Goal: Task Accomplishment & Management: Use online tool/utility

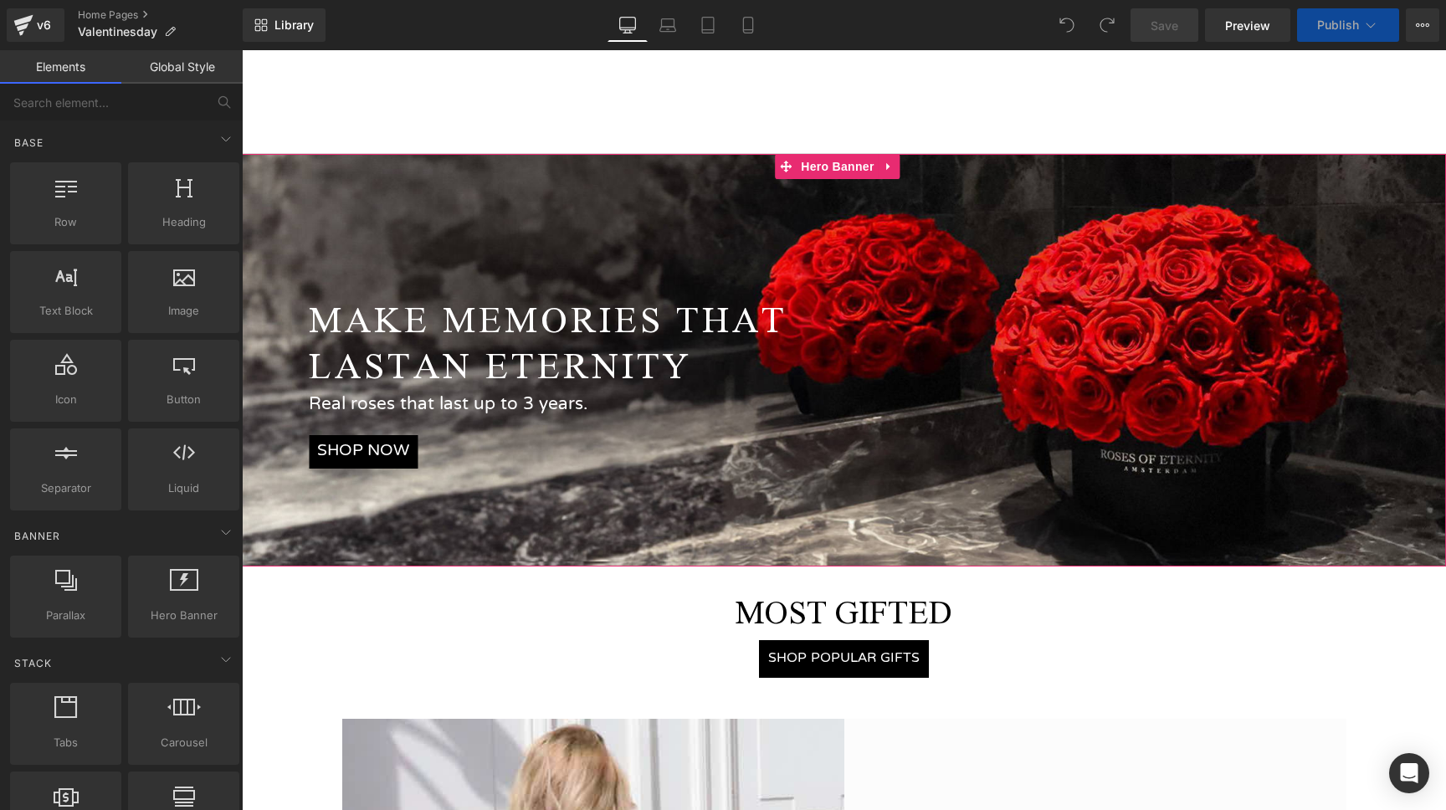
click at [544, 209] on span "MAKE MEMORIES THAT LAST AN ETERNITY Text Block Real roses that last up to 3 yea…" at bounding box center [844, 332] width 1204 height 274
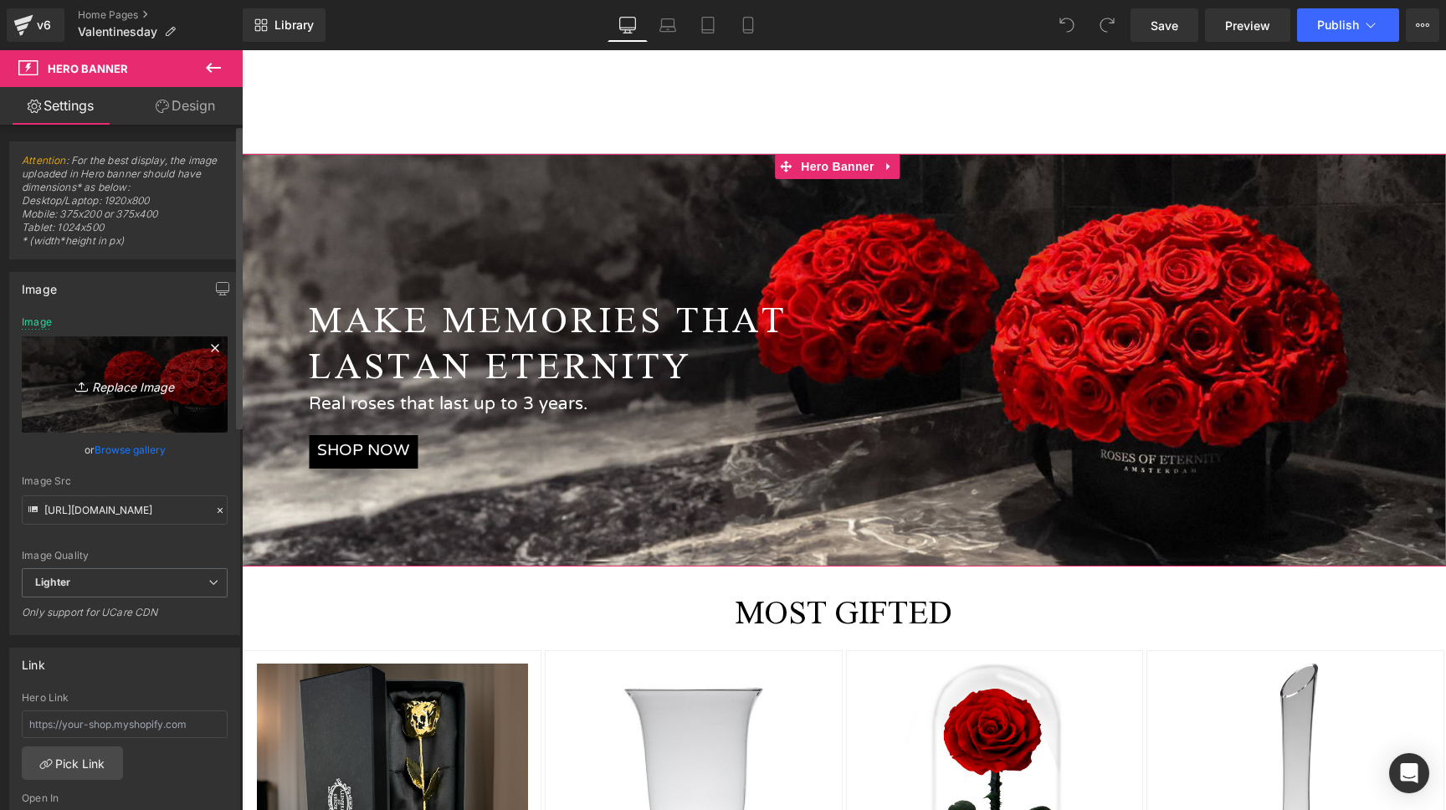
click at [105, 379] on icon "Replace Image" at bounding box center [125, 384] width 134 height 21
click at [139, 447] on link "Browse gallery" at bounding box center [130, 449] width 71 height 29
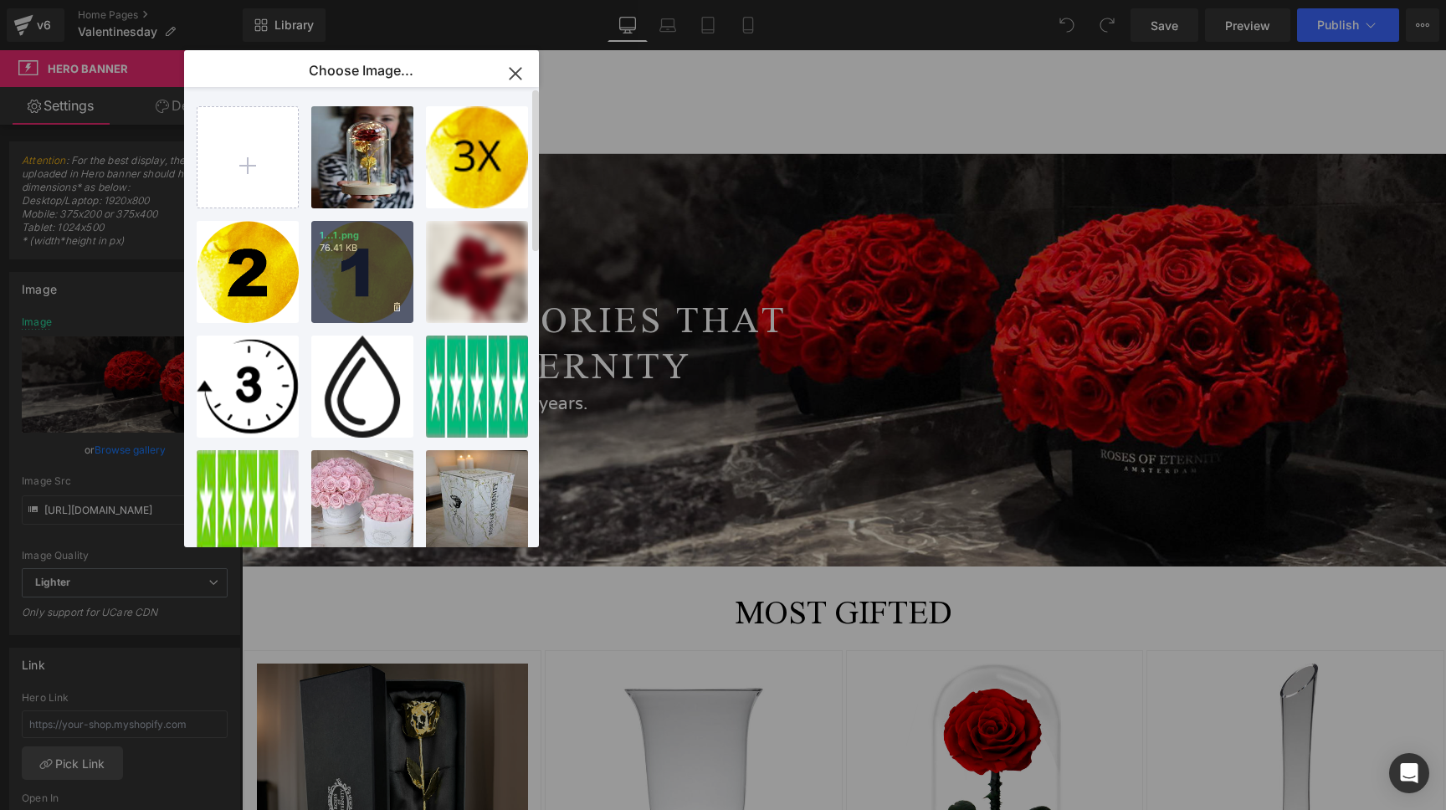
click at [390, 263] on div "1...1.png 76.41 KB" at bounding box center [362, 272] width 102 height 102
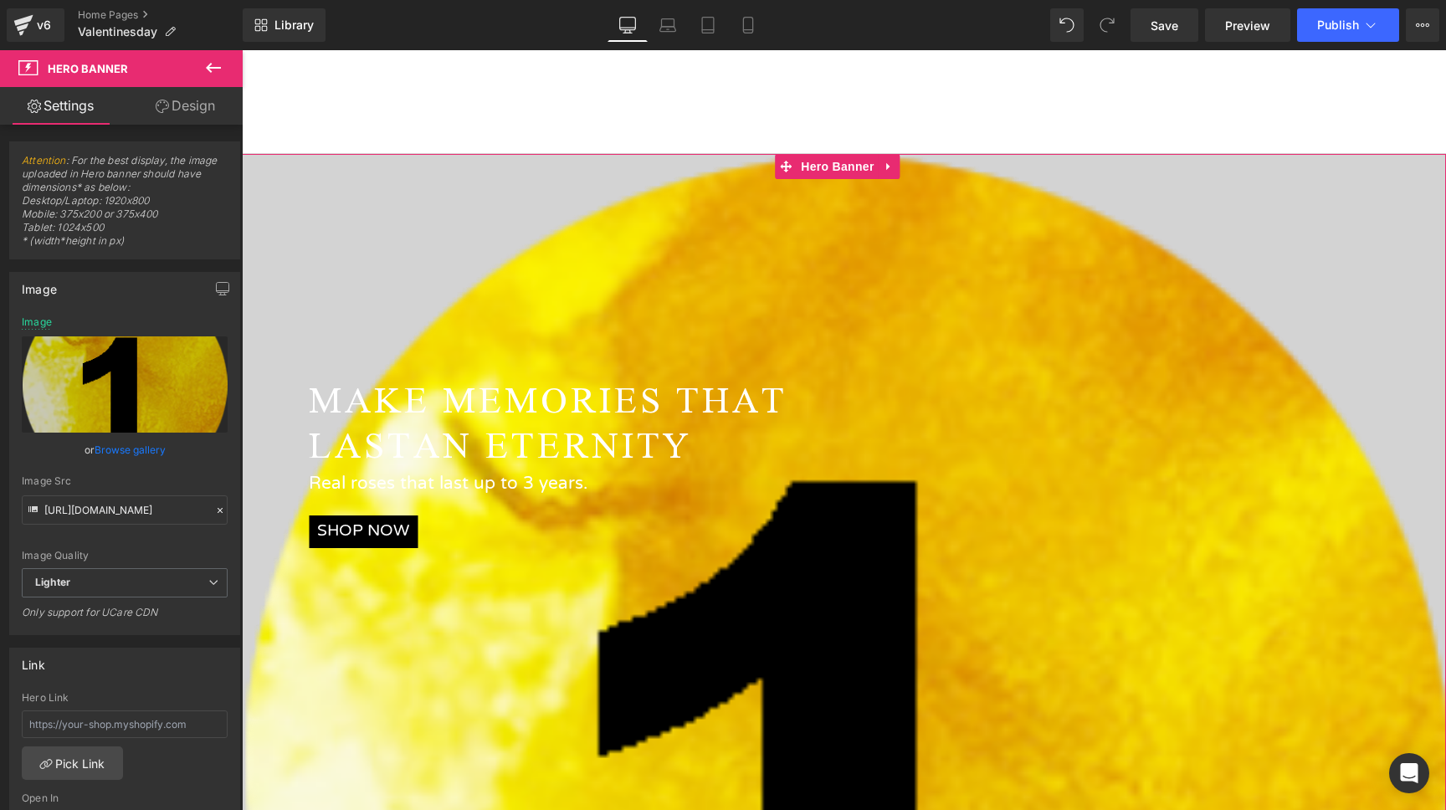
click at [432, 275] on span "MAKE MEMORIES THAT LAST AN ETERNITY Text Block Real roses that last up to 3 yea…" at bounding box center [844, 412] width 1204 height 274
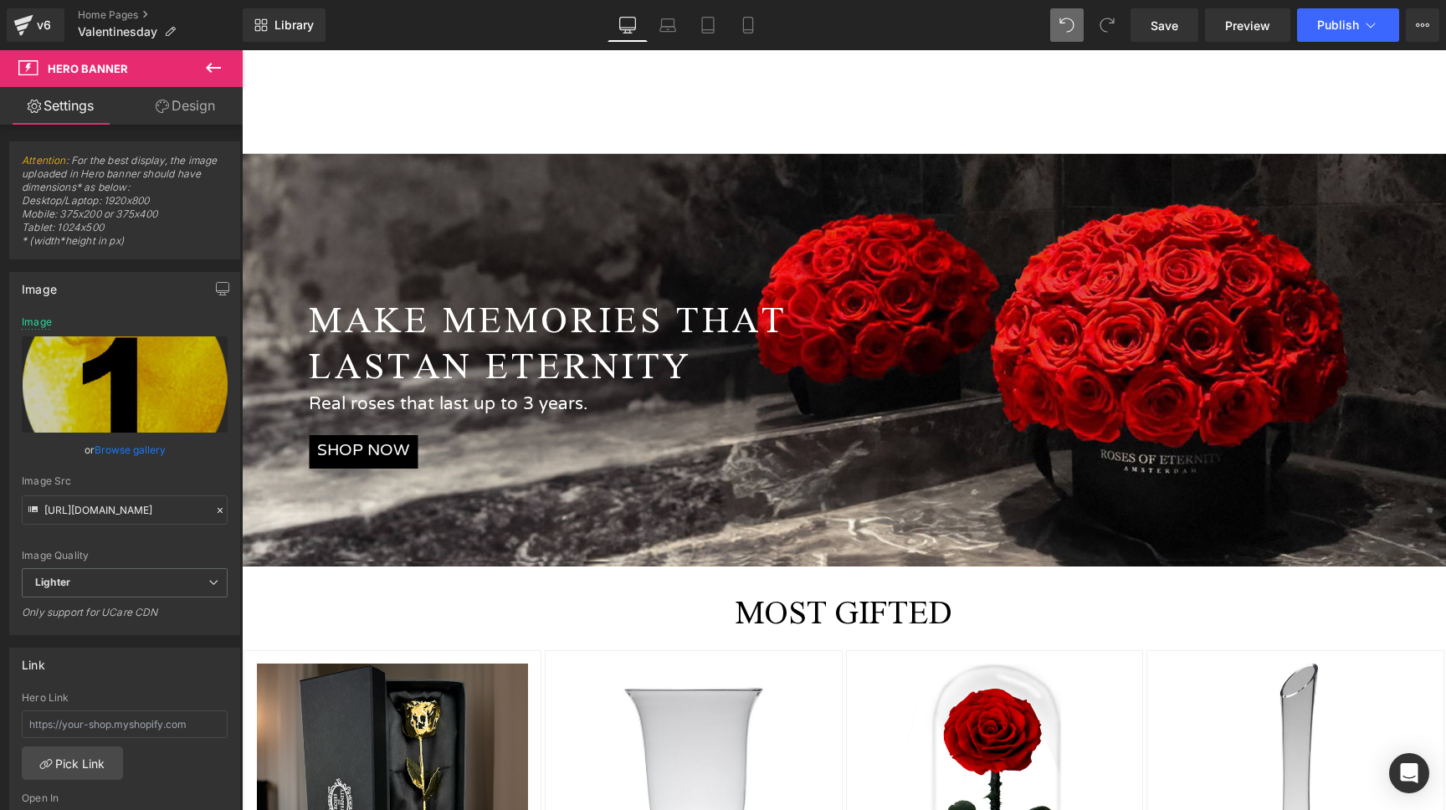
type input "[URL][DOMAIN_NAME]"
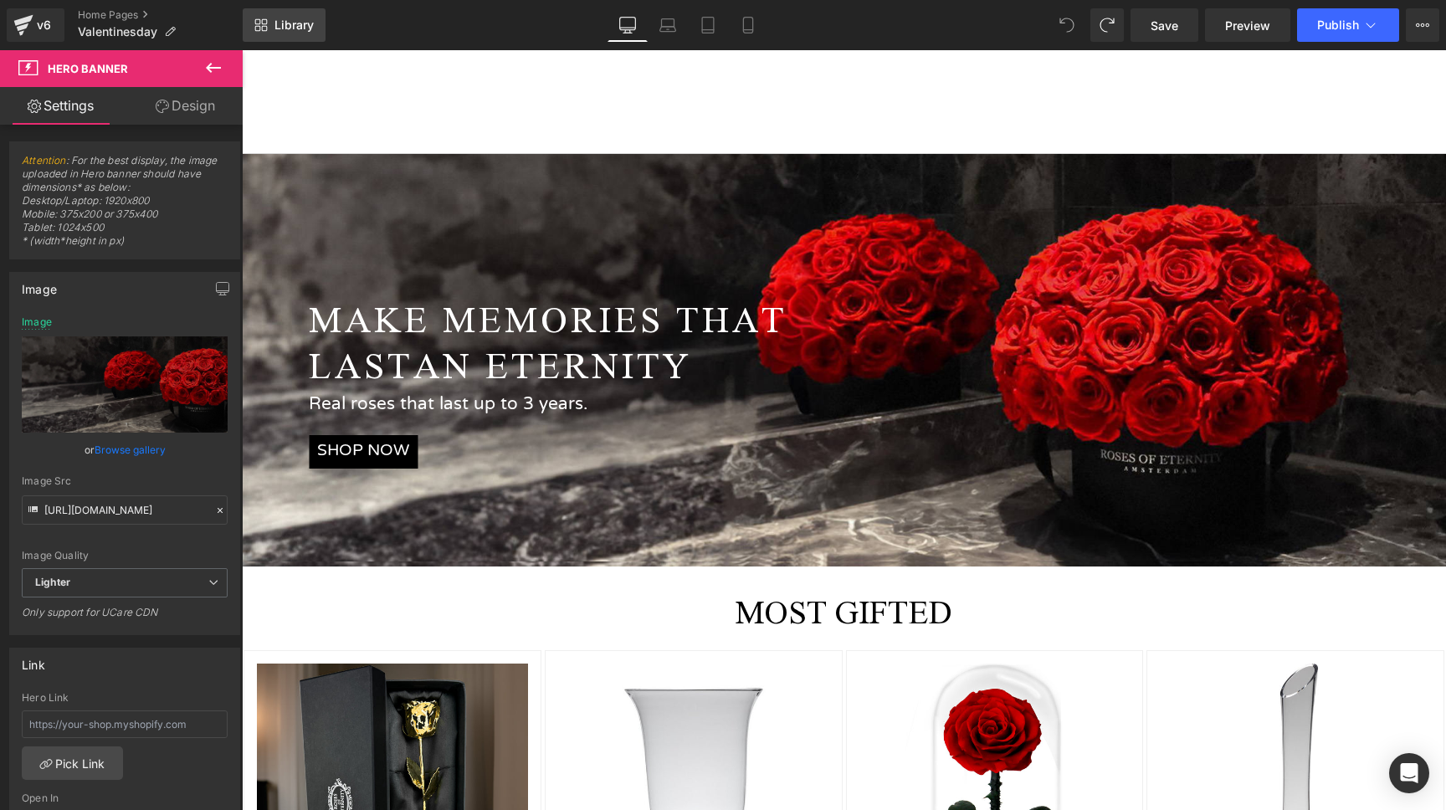
click at [310, 21] on span "Library" at bounding box center [294, 25] width 39 height 15
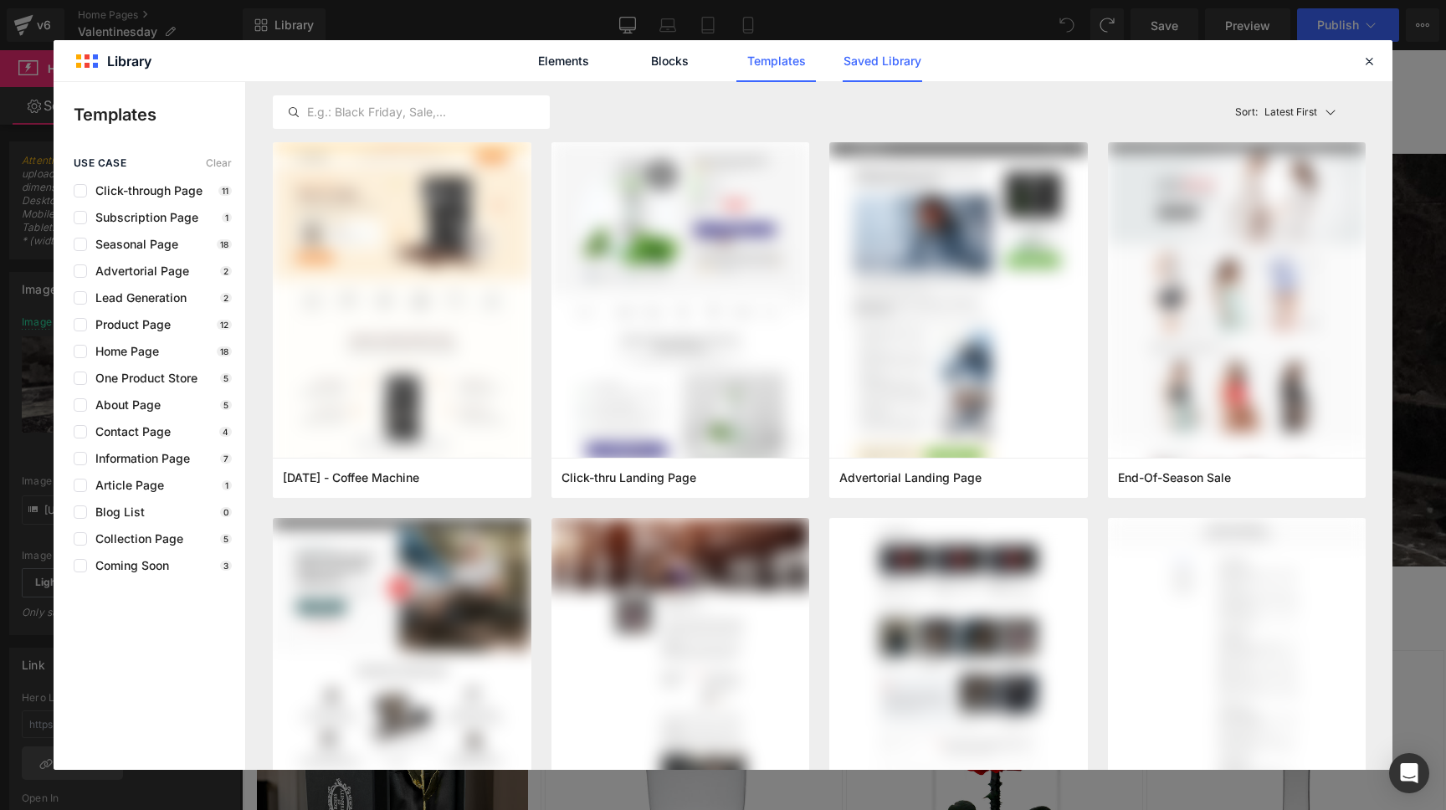
click at [907, 64] on link "Saved Library" at bounding box center [883, 61] width 80 height 42
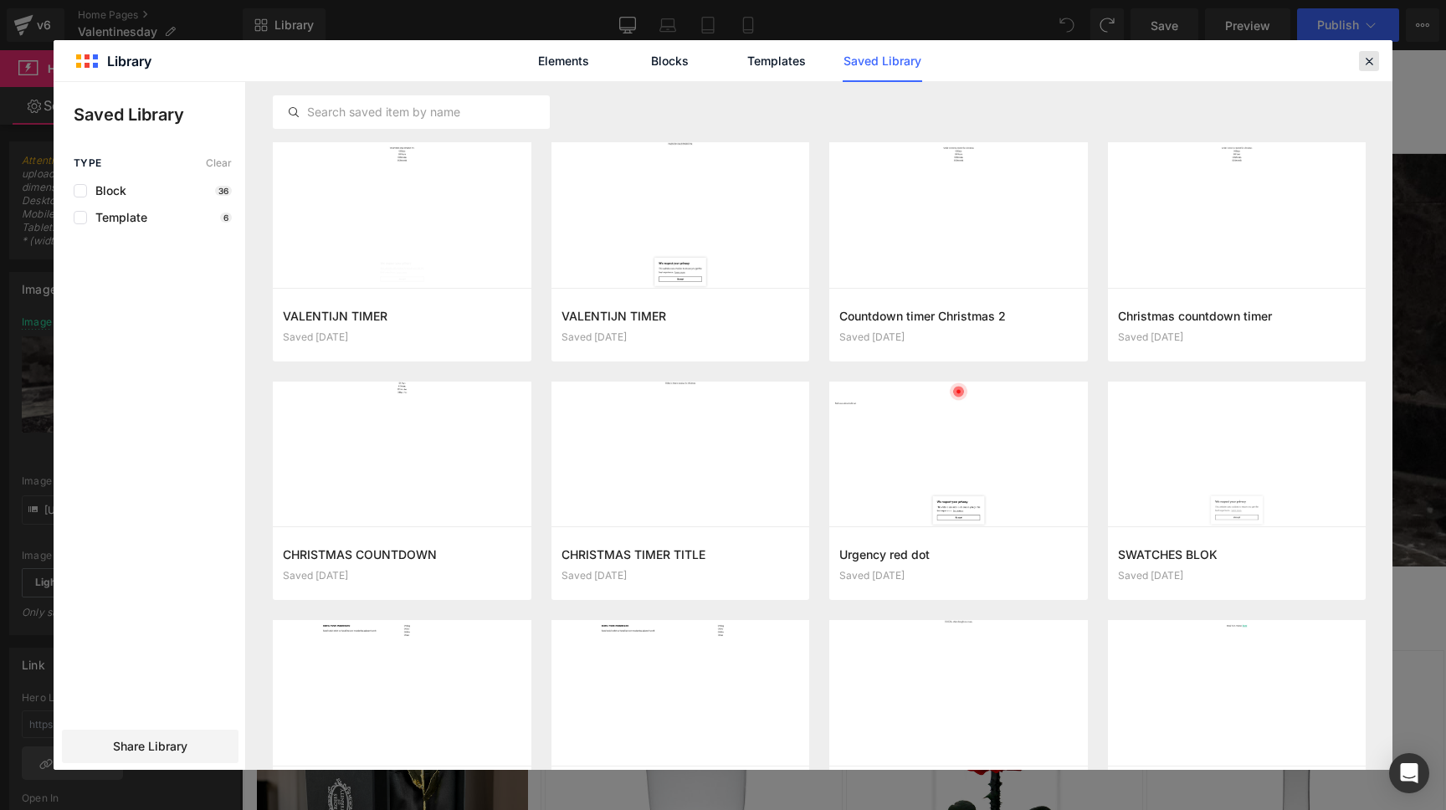
click at [1371, 52] on div at bounding box center [1369, 61] width 20 height 20
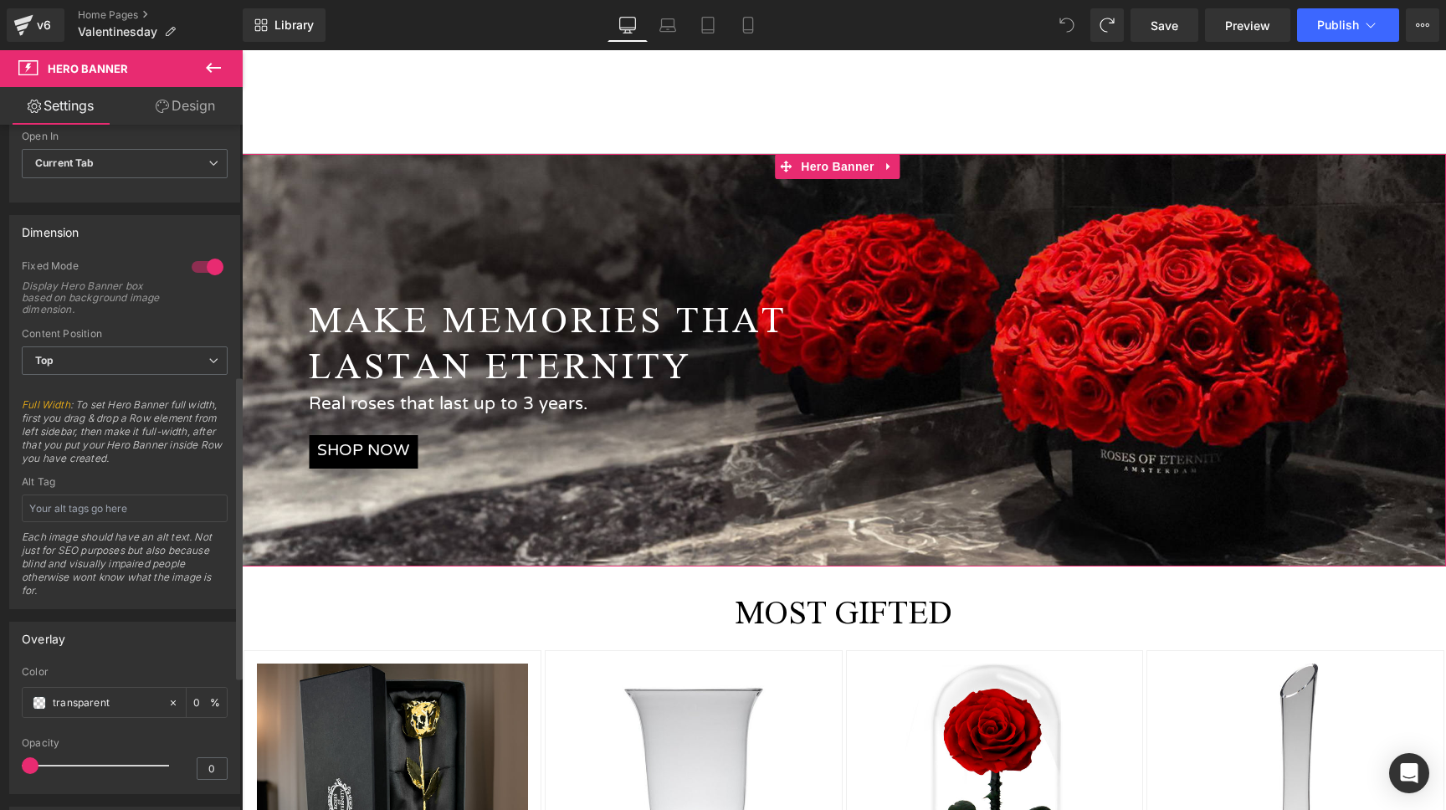
scroll to position [748, 0]
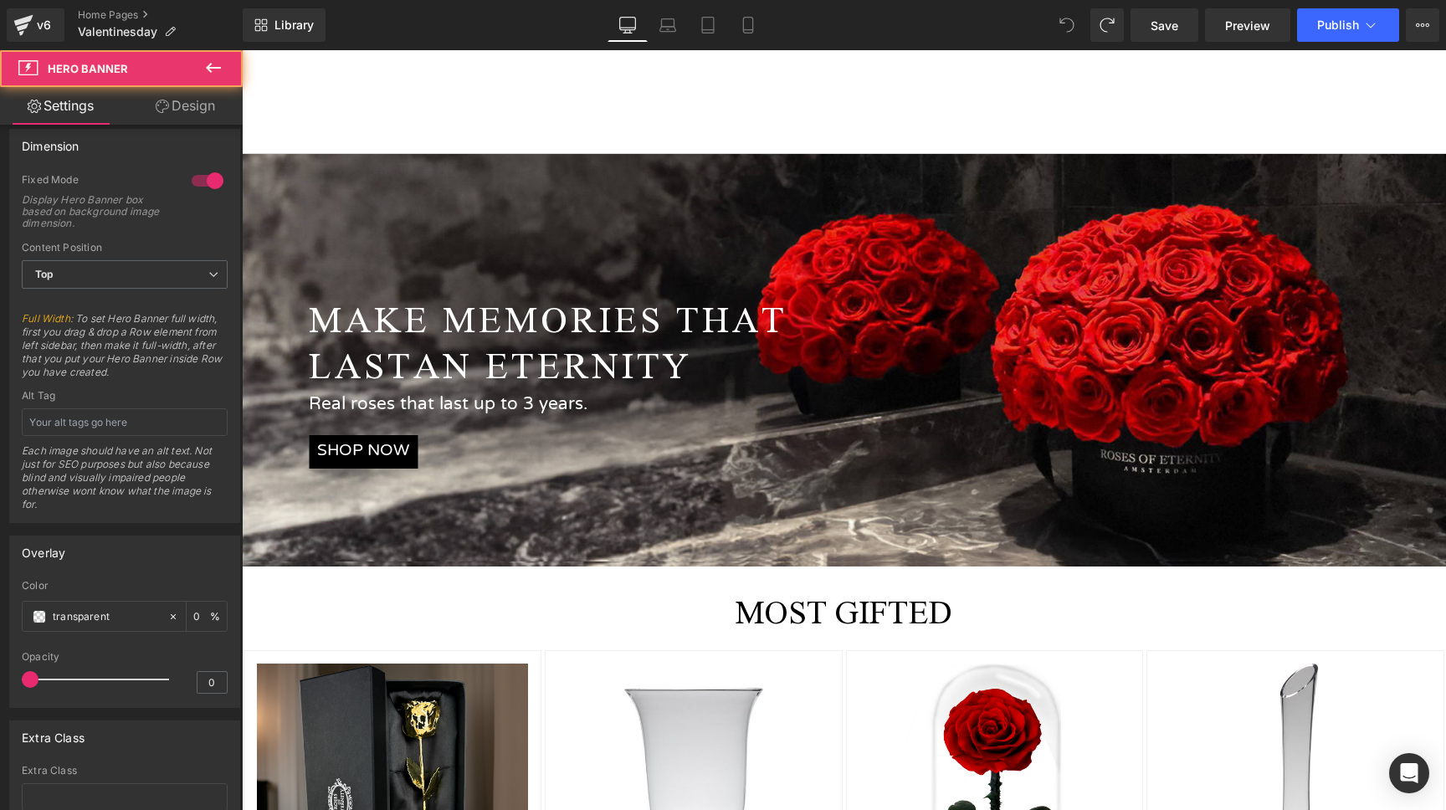
click at [464, 246] on span "MAKE MEMORIES THAT LAST AN ETERNITY Text Block Real roses that last up to 3 yea…" at bounding box center [844, 332] width 1204 height 274
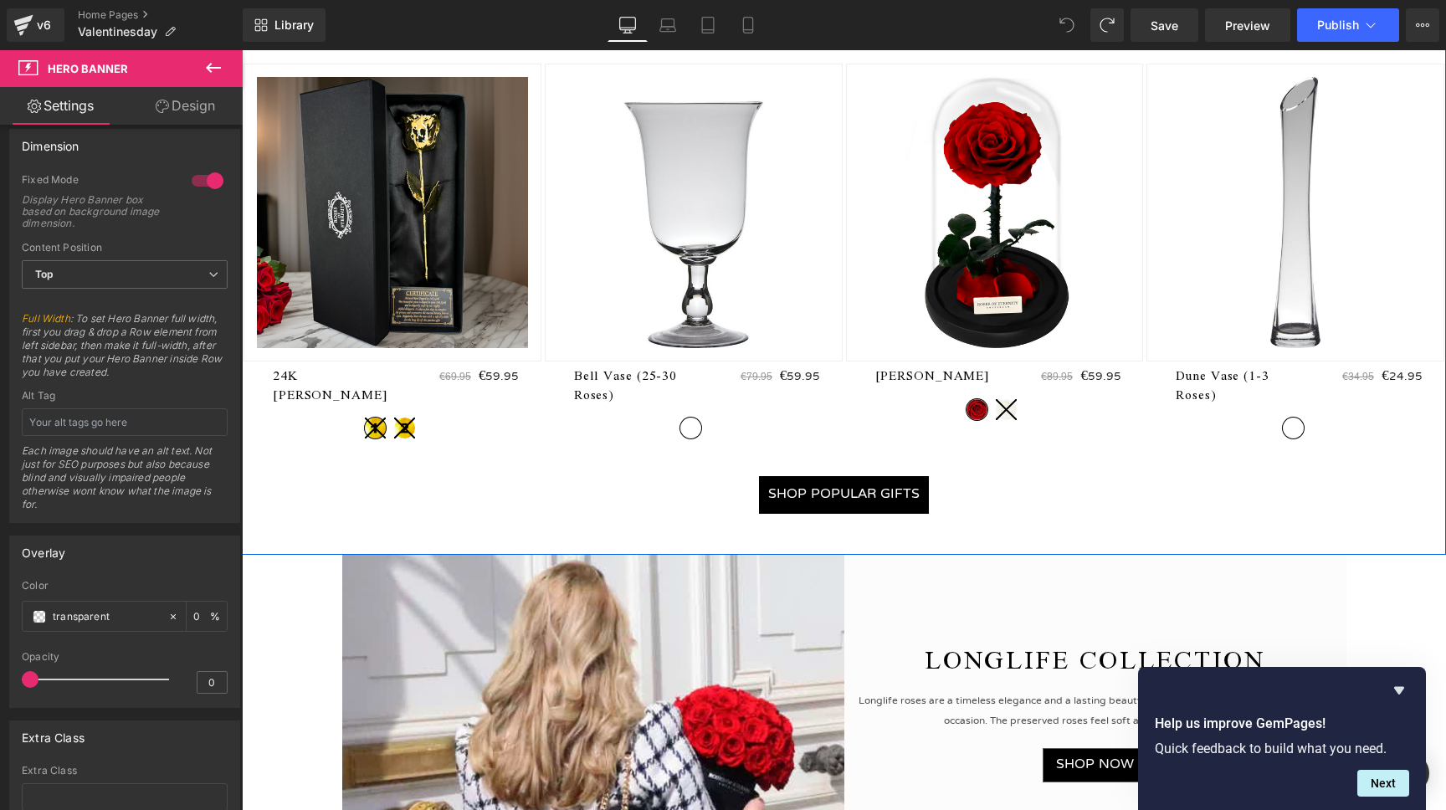
scroll to position [325, 0]
